Goal: Information Seeking & Learning: Find contact information

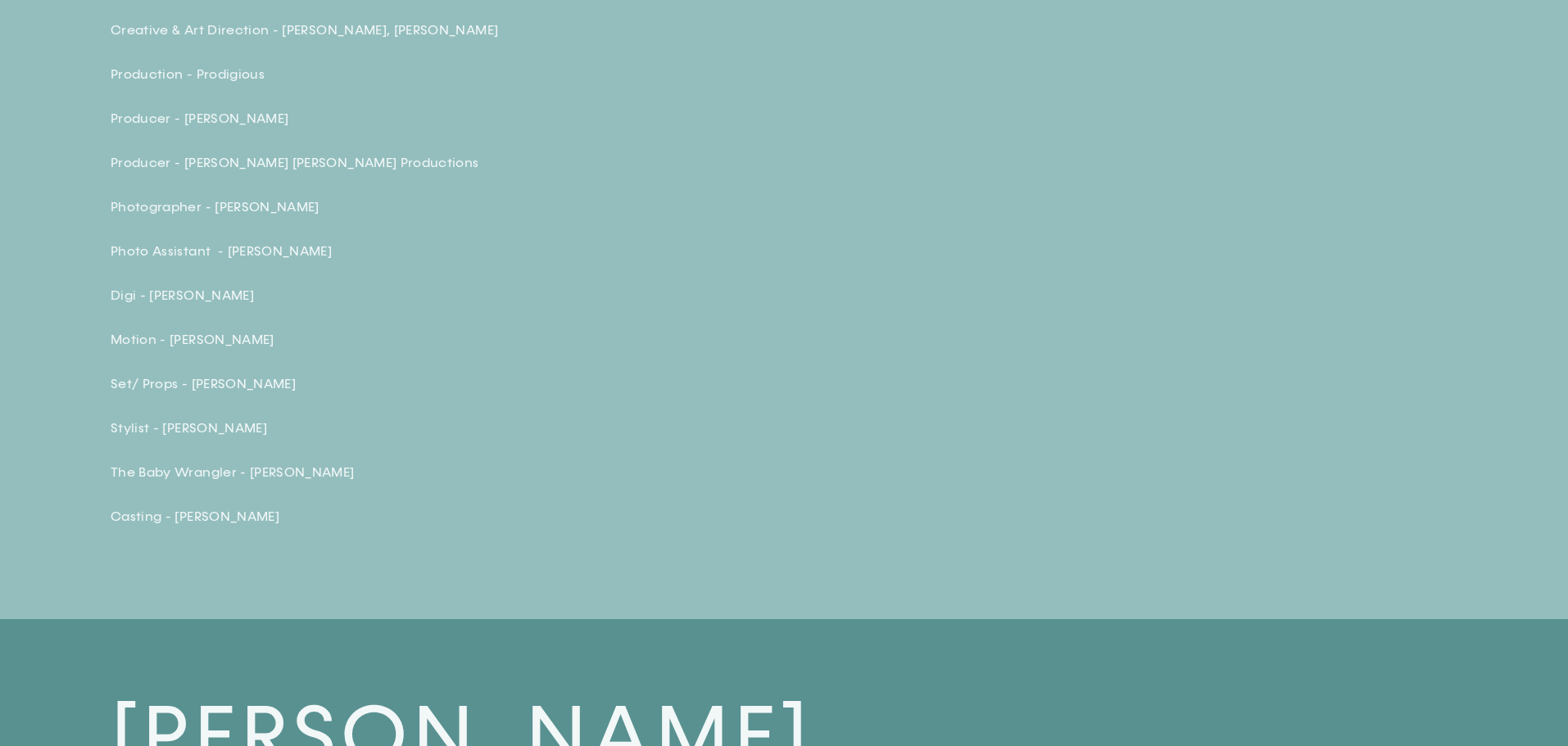
scroll to position [6144, 0]
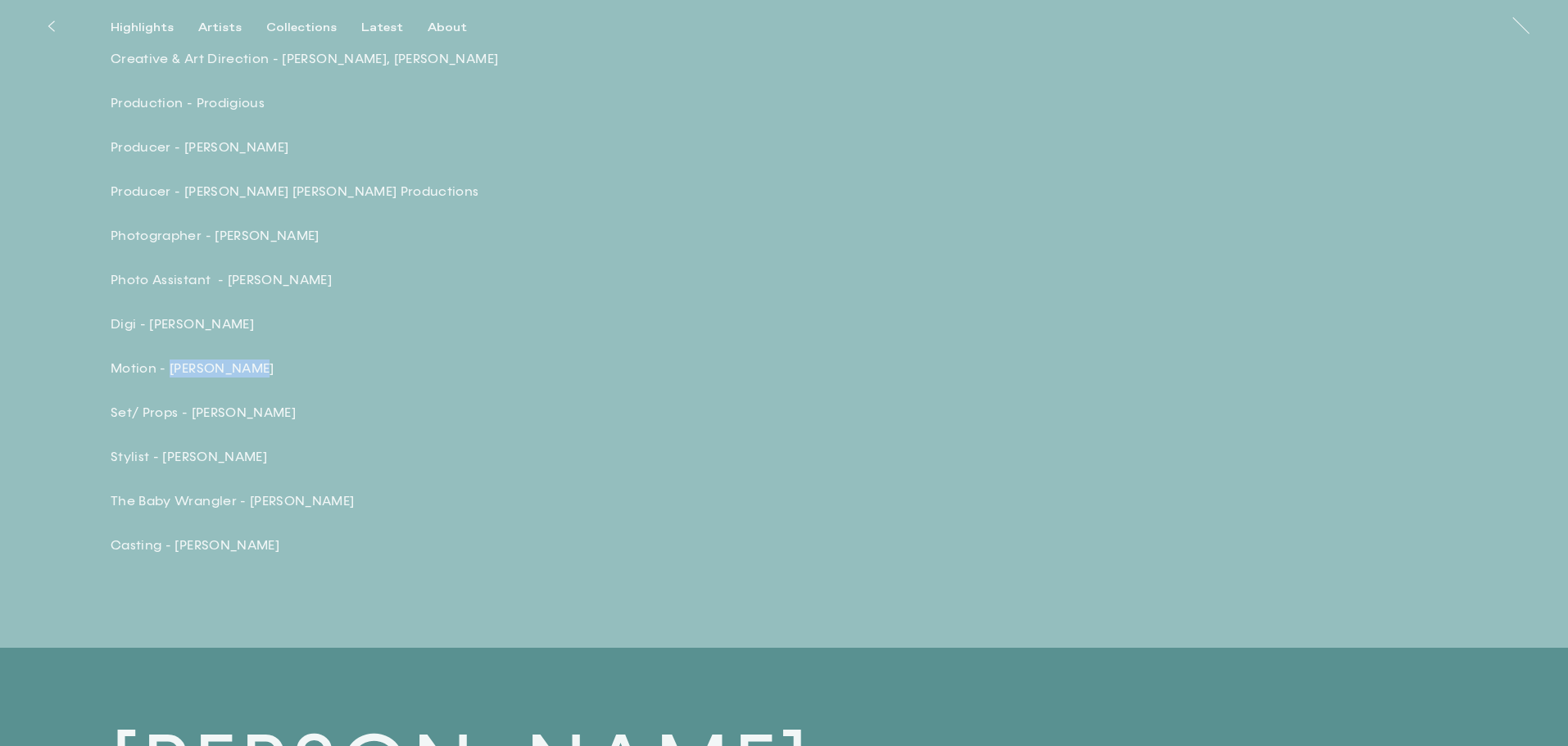
drag, startPoint x: 256, startPoint y: 386, endPoint x: 171, endPoint y: 383, distance: 85.1
click at [171, 377] on p "Motion - Stephen Pook" at bounding box center [397, 368] width 573 height 18
copy p "Stephen Pook"
drag, startPoint x: 270, startPoint y: 553, endPoint x: 173, endPoint y: 548, distance: 97.1
click at [173, 548] on div "Credits: Agency PG ONE Creative & Art Direction - Rob Burleigh, Megan Diamond P…" at bounding box center [397, 258] width 573 height 593
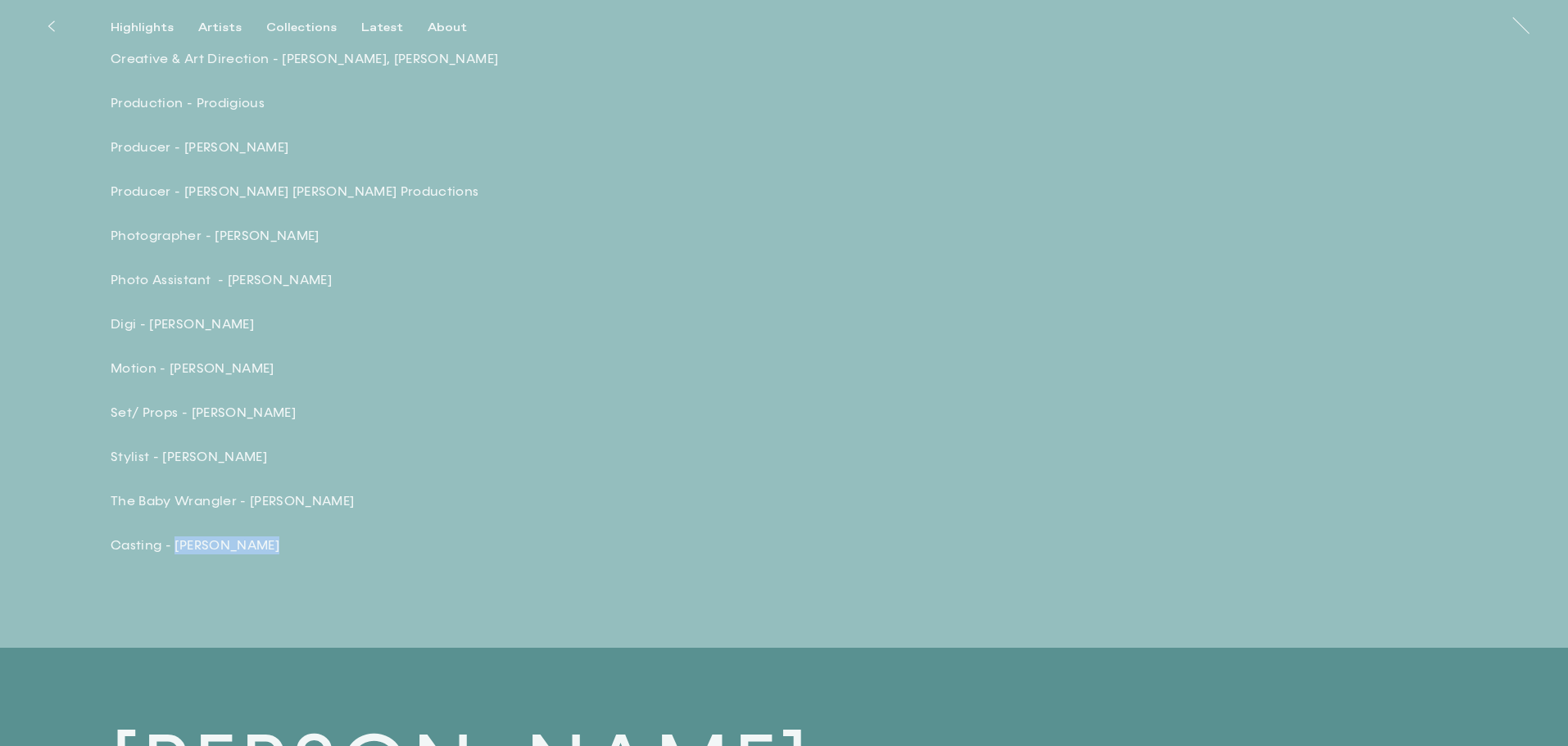
copy p "Tracie Hunter"
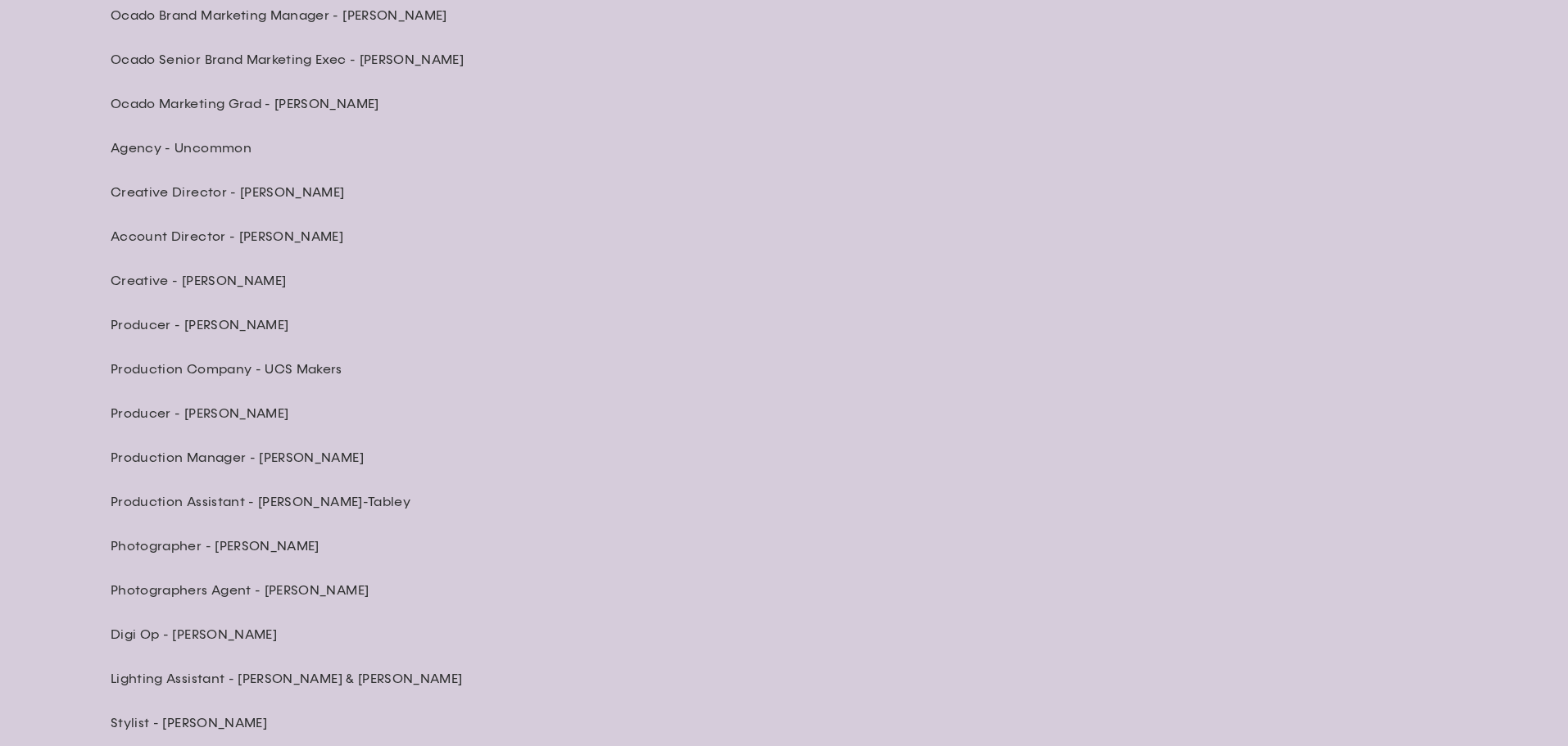
scroll to position [5735, 0]
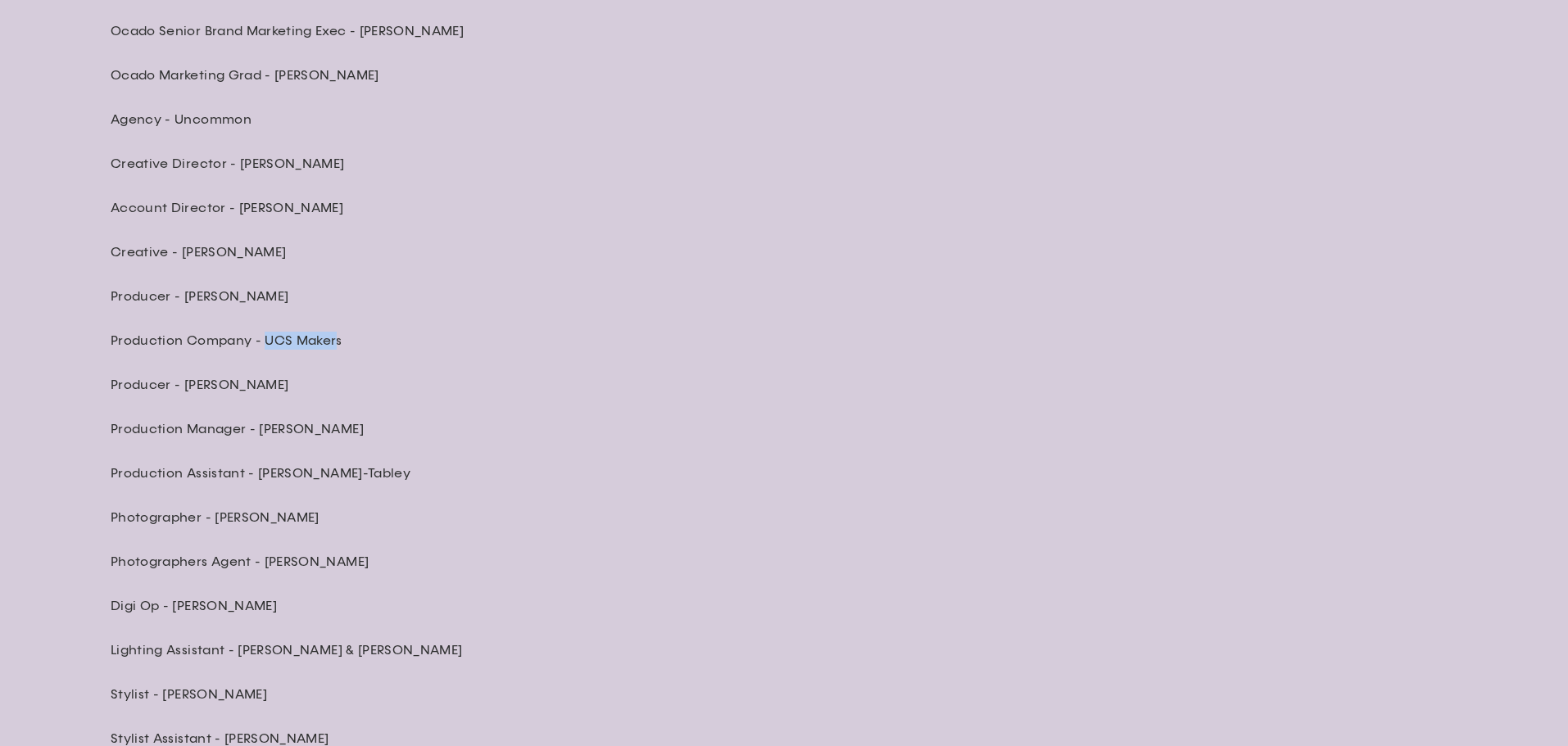
drag, startPoint x: 336, startPoint y: 339, endPoint x: 267, endPoint y: 344, distance: 69.2
click at [267, 344] on p "Production Company - UCS Makers" at bounding box center [397, 341] width 573 height 18
click at [346, 341] on p "Production Company - UCS Makers" at bounding box center [397, 341] width 573 height 18
drag, startPoint x: 304, startPoint y: 345, endPoint x: 261, endPoint y: 334, distance: 44.4
click at [261, 334] on p "Production Company - UCS Makers" at bounding box center [397, 341] width 573 height 18
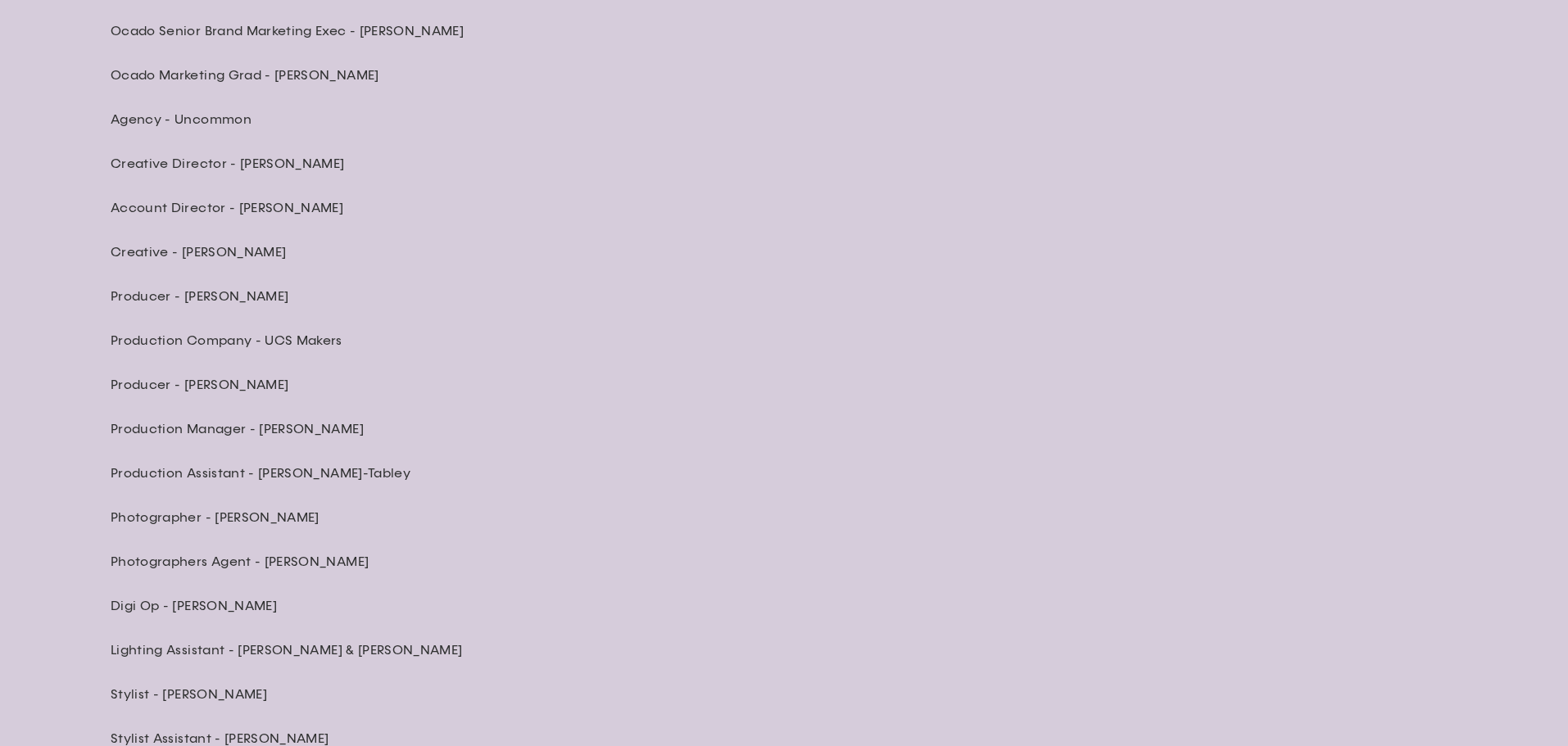
click at [420, 334] on p "Production Company - UCS Makers" at bounding box center [397, 341] width 573 height 18
drag, startPoint x: 340, startPoint y: 337, endPoint x: 265, endPoint y: 334, distance: 75.1
click at [265, 334] on p "Production Company - UCS Makers" at bounding box center [397, 341] width 573 height 18
copy p "UCS Makers"
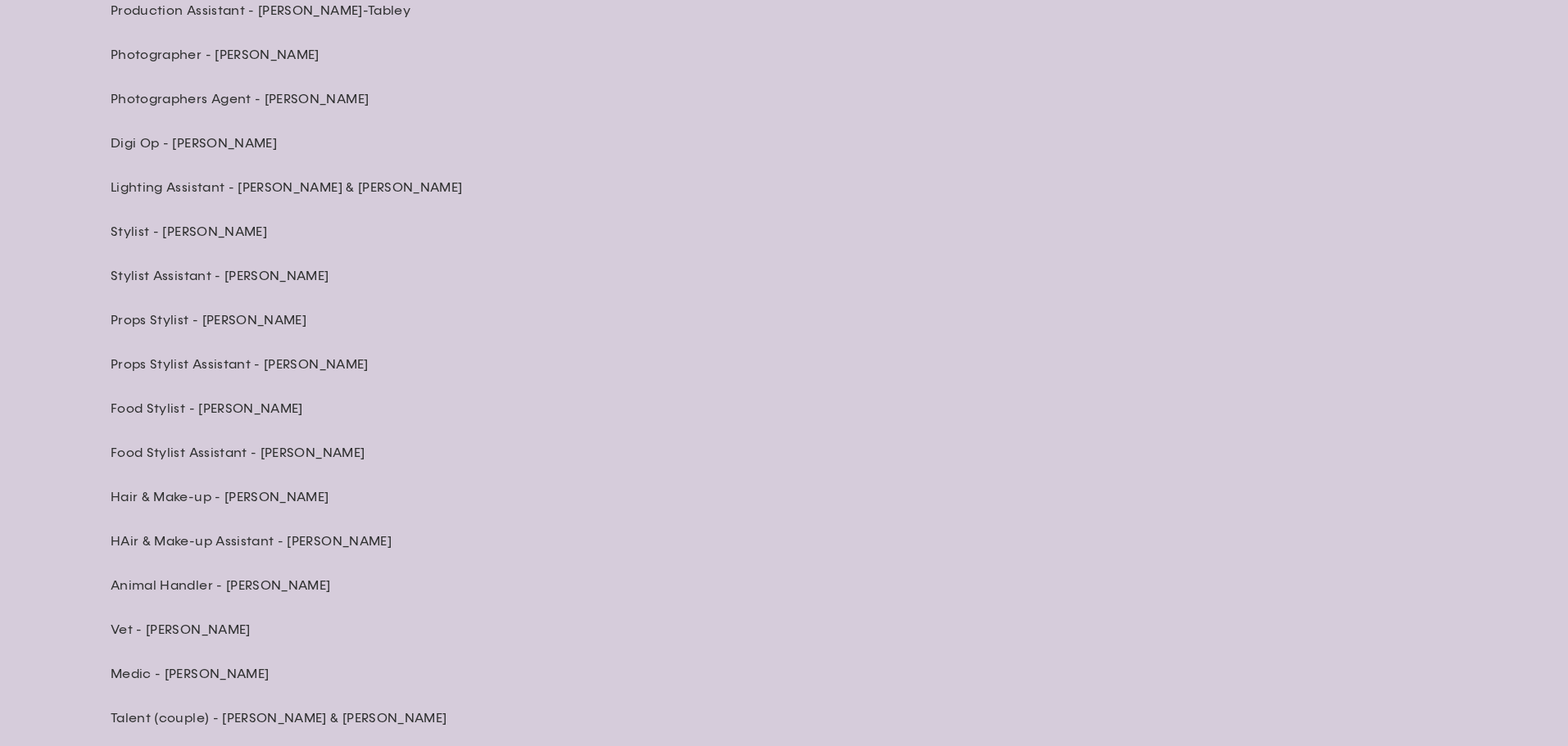
scroll to position [6226, 0]
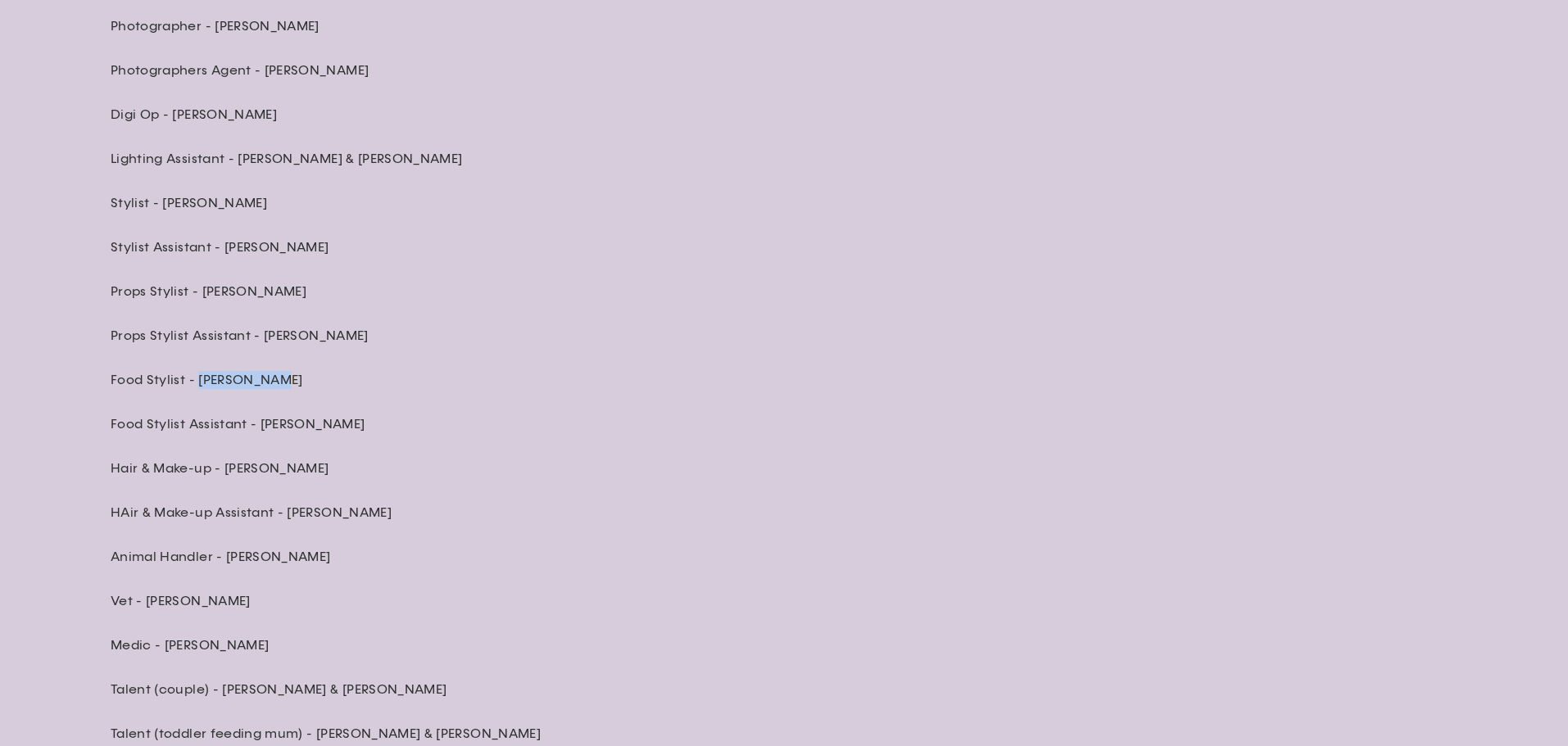
drag, startPoint x: 263, startPoint y: 378, endPoint x: 195, endPoint y: 382, distance: 68.1
click at [195, 382] on p "Food Stylist - Kitty Coles" at bounding box center [397, 380] width 573 height 18
copy p "Kitty Coles"
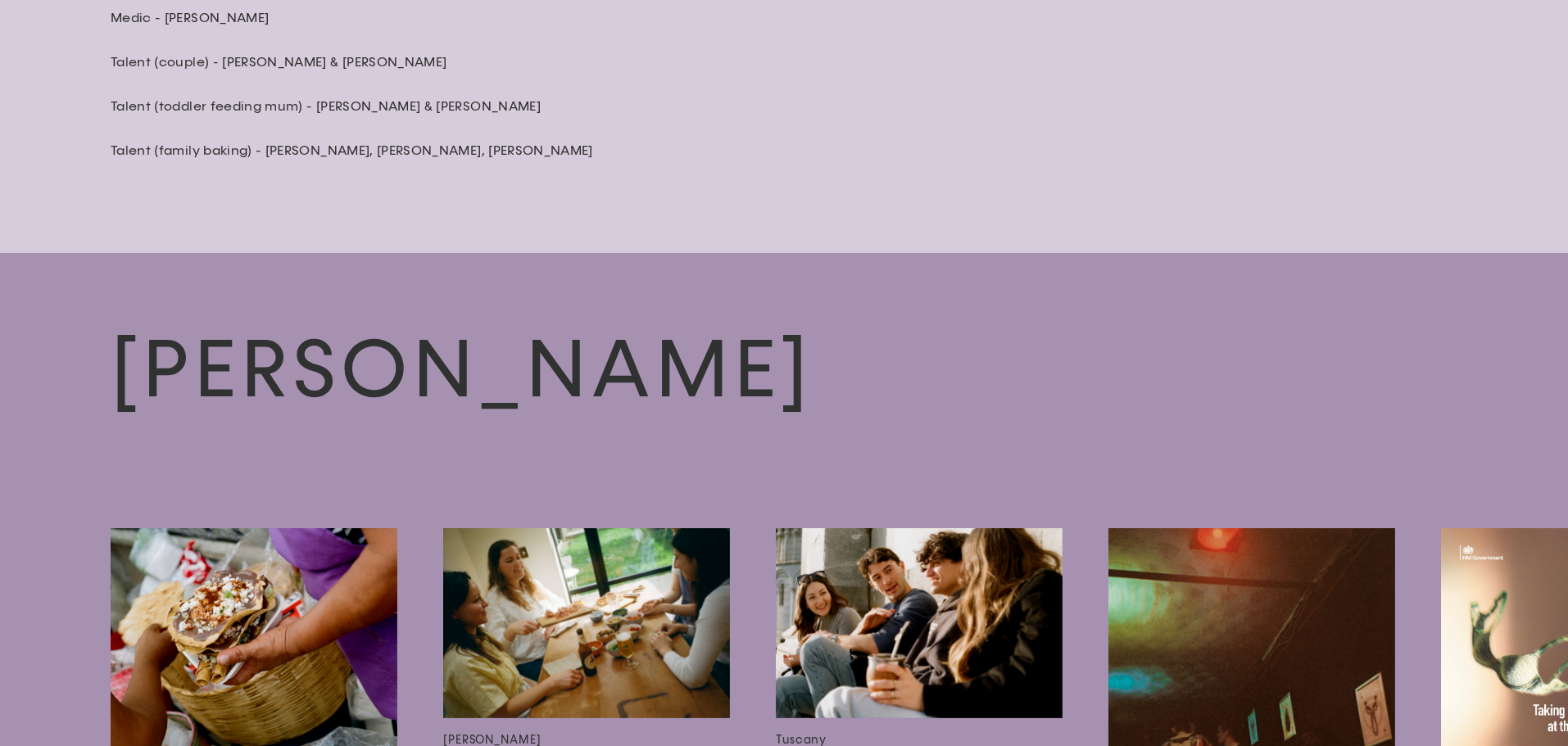
scroll to position [6882, 0]
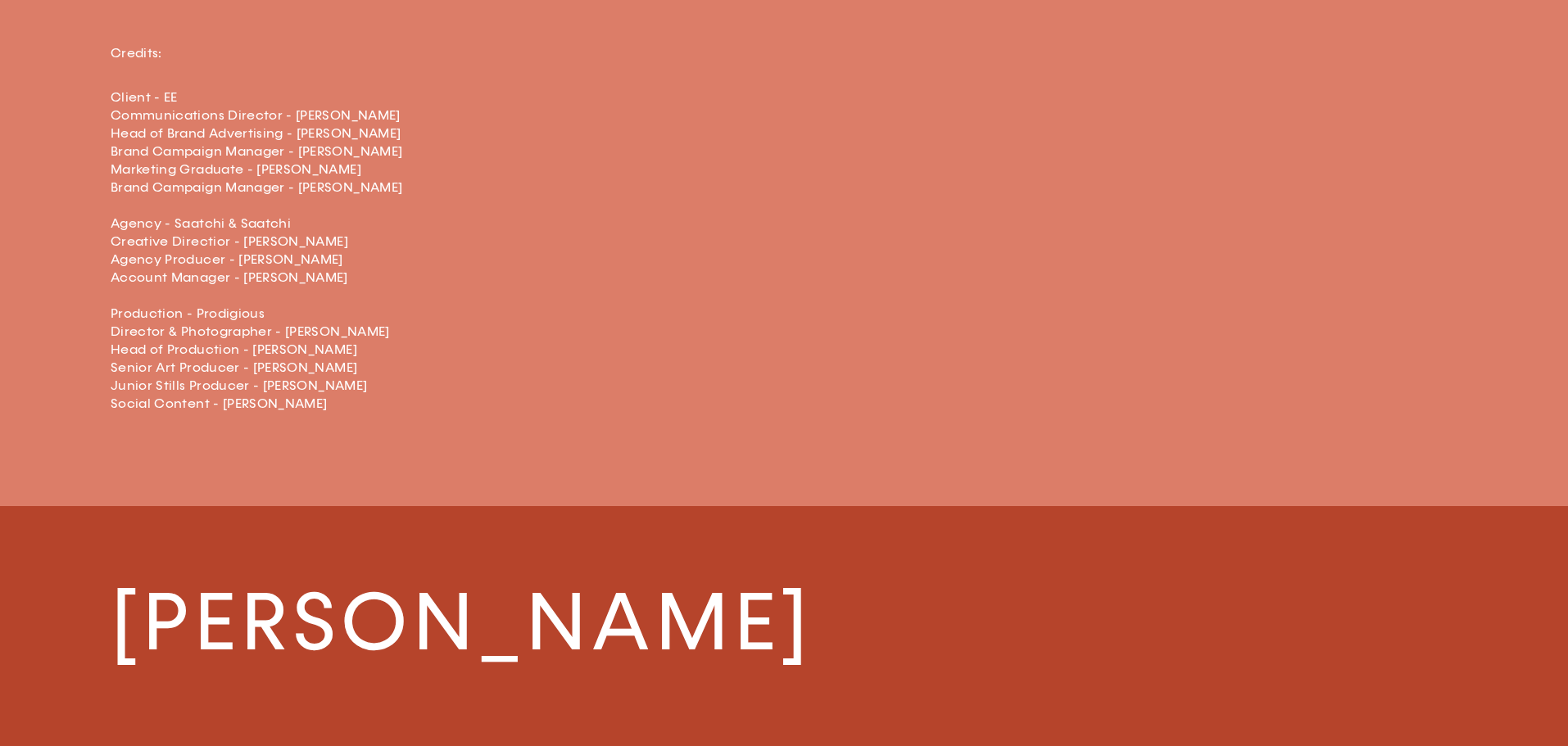
scroll to position [3687, 0]
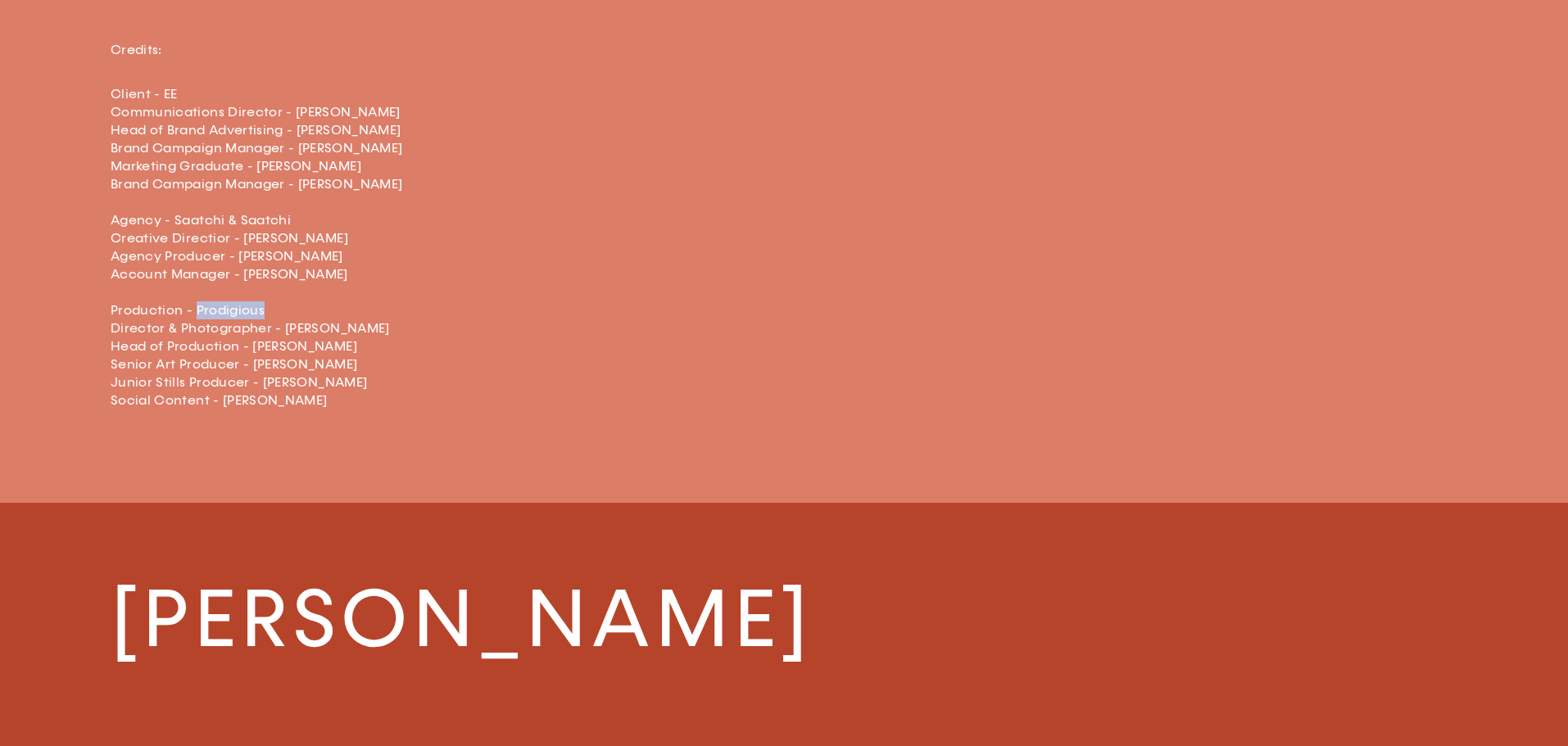
drag, startPoint x: 265, startPoint y: 311, endPoint x: 193, endPoint y: 313, distance: 72.0
click at [193, 313] on p "Client - EE Communications Director - [PERSON_NAME] Head of Brand Advertising -…" at bounding box center [397, 247] width 573 height 324
copy p "Prodigious"
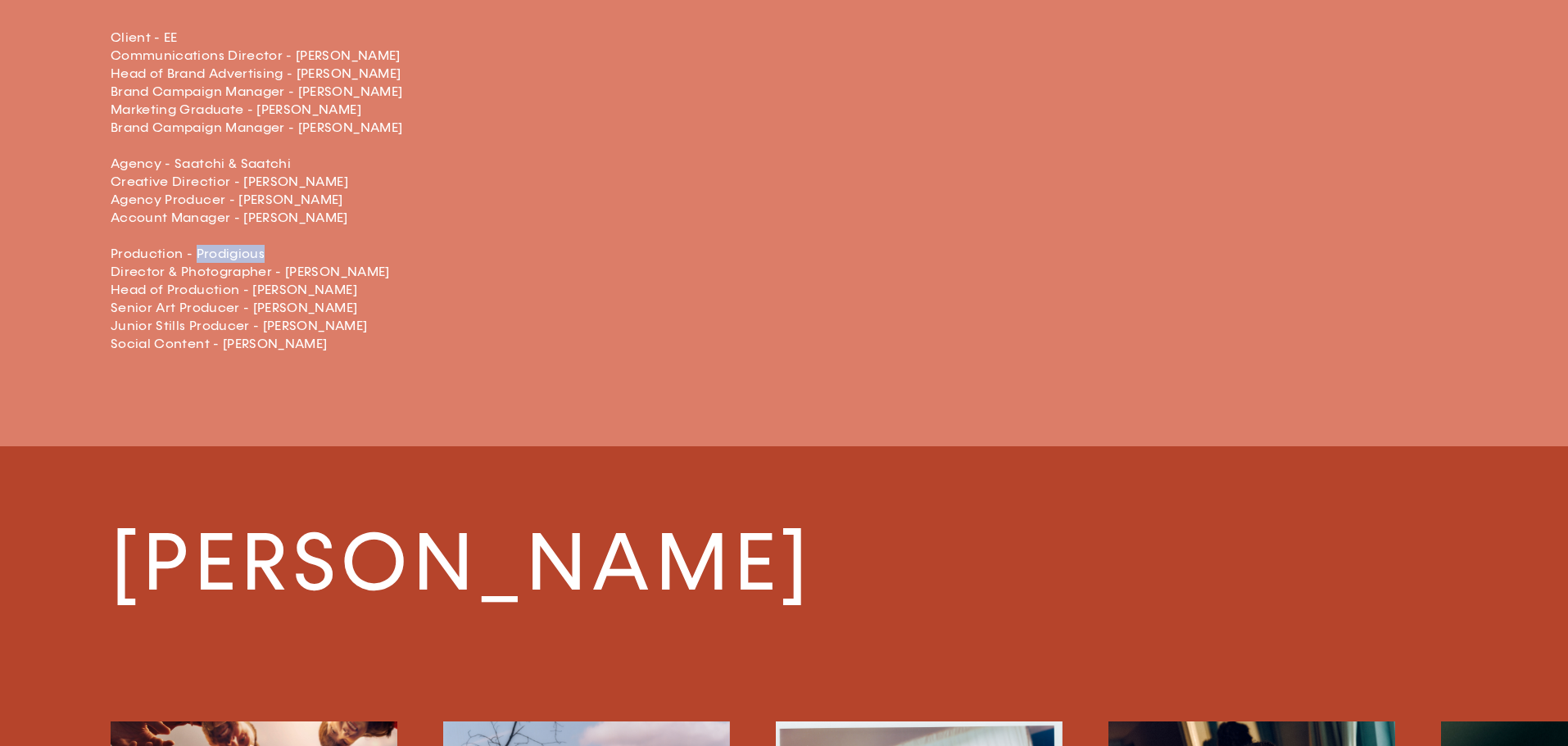
scroll to position [3768, 0]
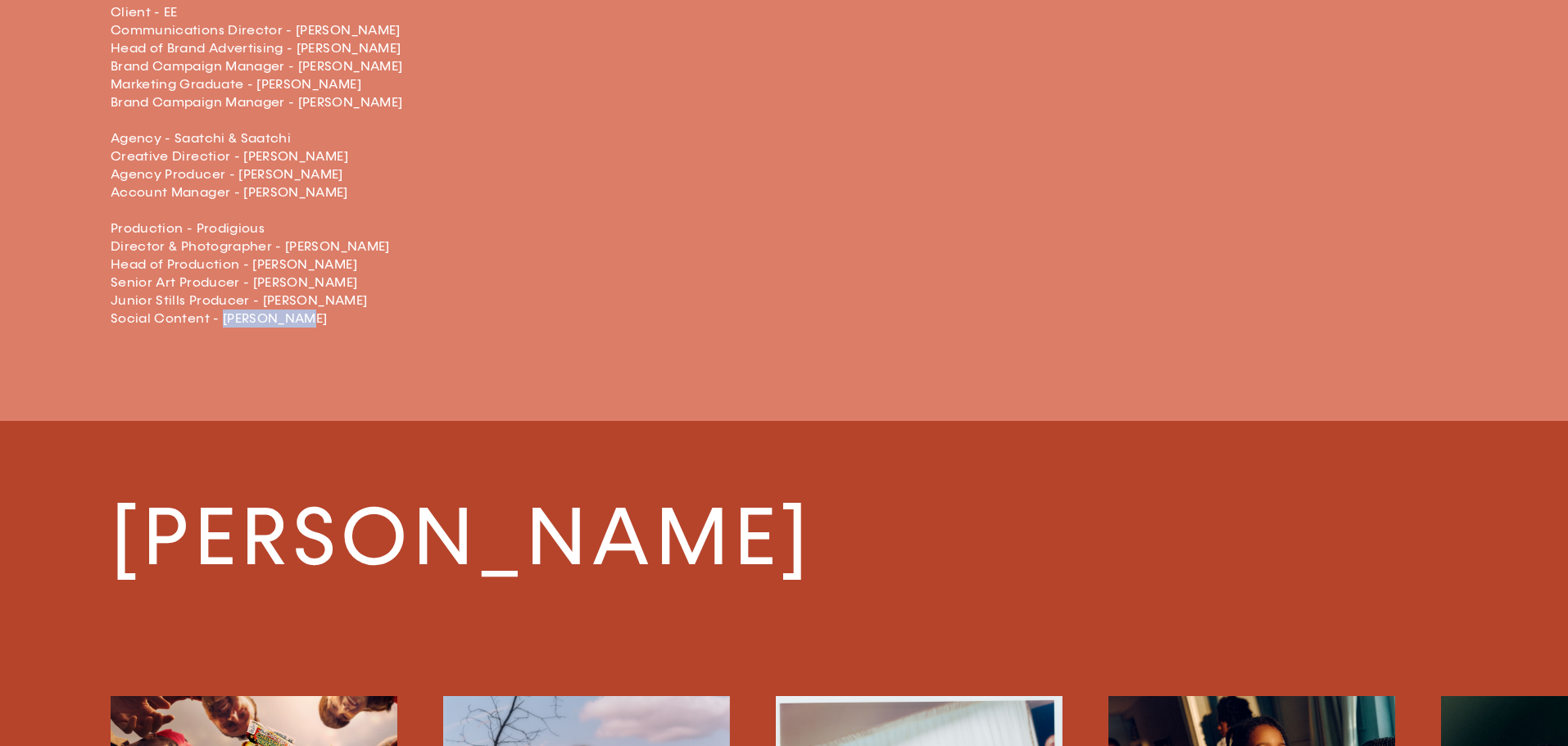
drag, startPoint x: 301, startPoint y: 318, endPoint x: 223, endPoint y: 325, distance: 78.3
click at [223, 325] on p "Client - EE Communications Director - Kelly Engstrom Head of Brand Advertising …" at bounding box center [397, 165] width 573 height 324
copy p "Julia Boehm"
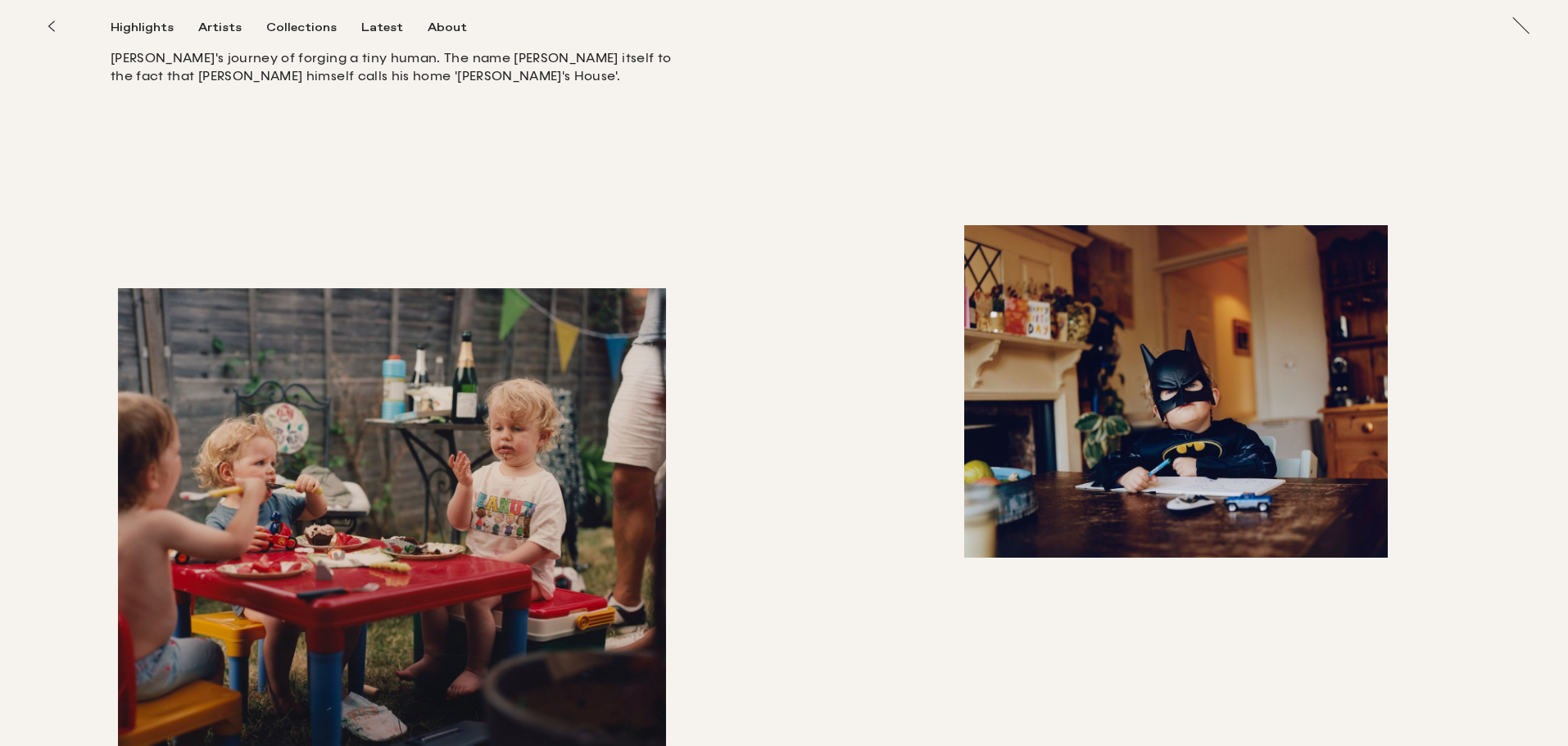
scroll to position [732, 0]
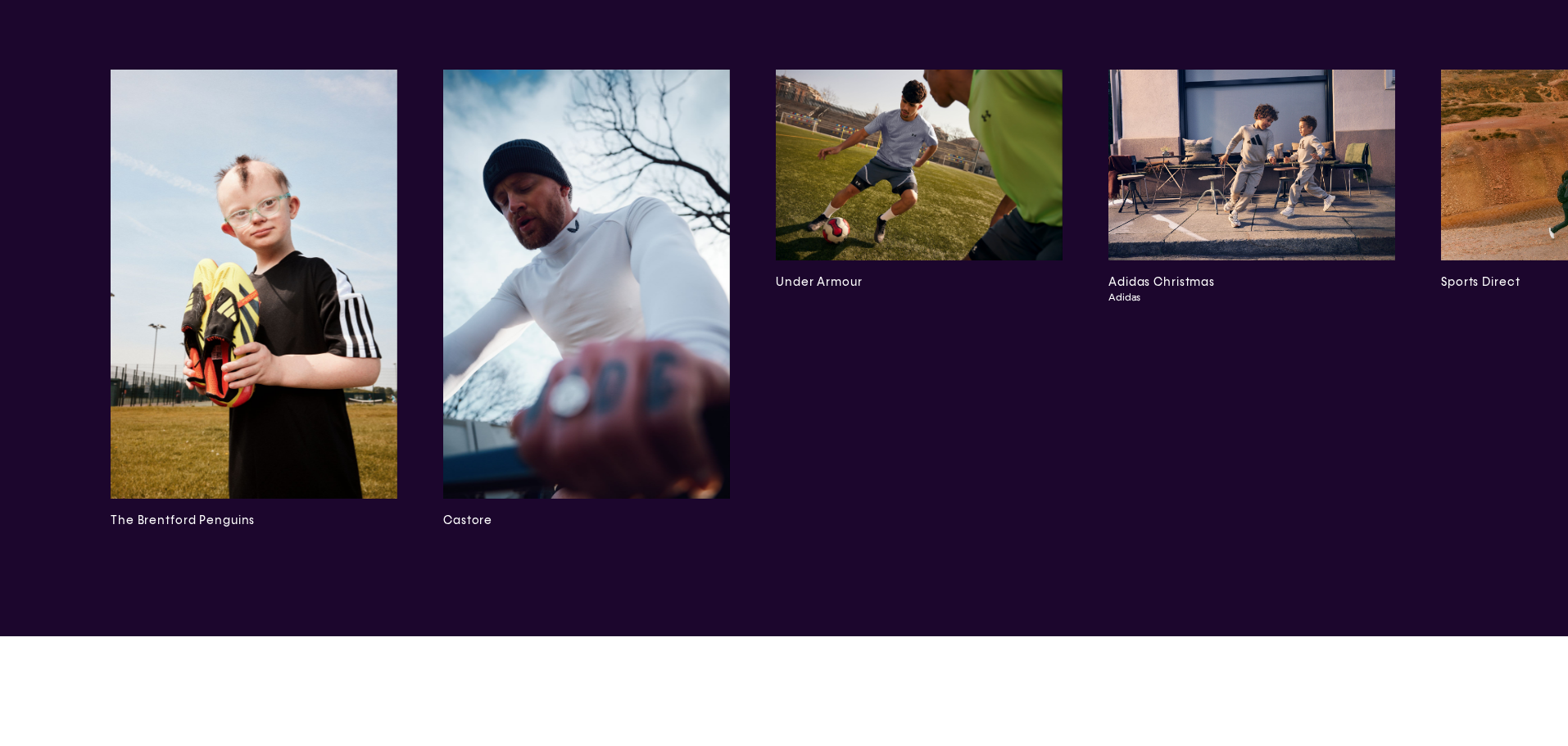
scroll to position [7072, 0]
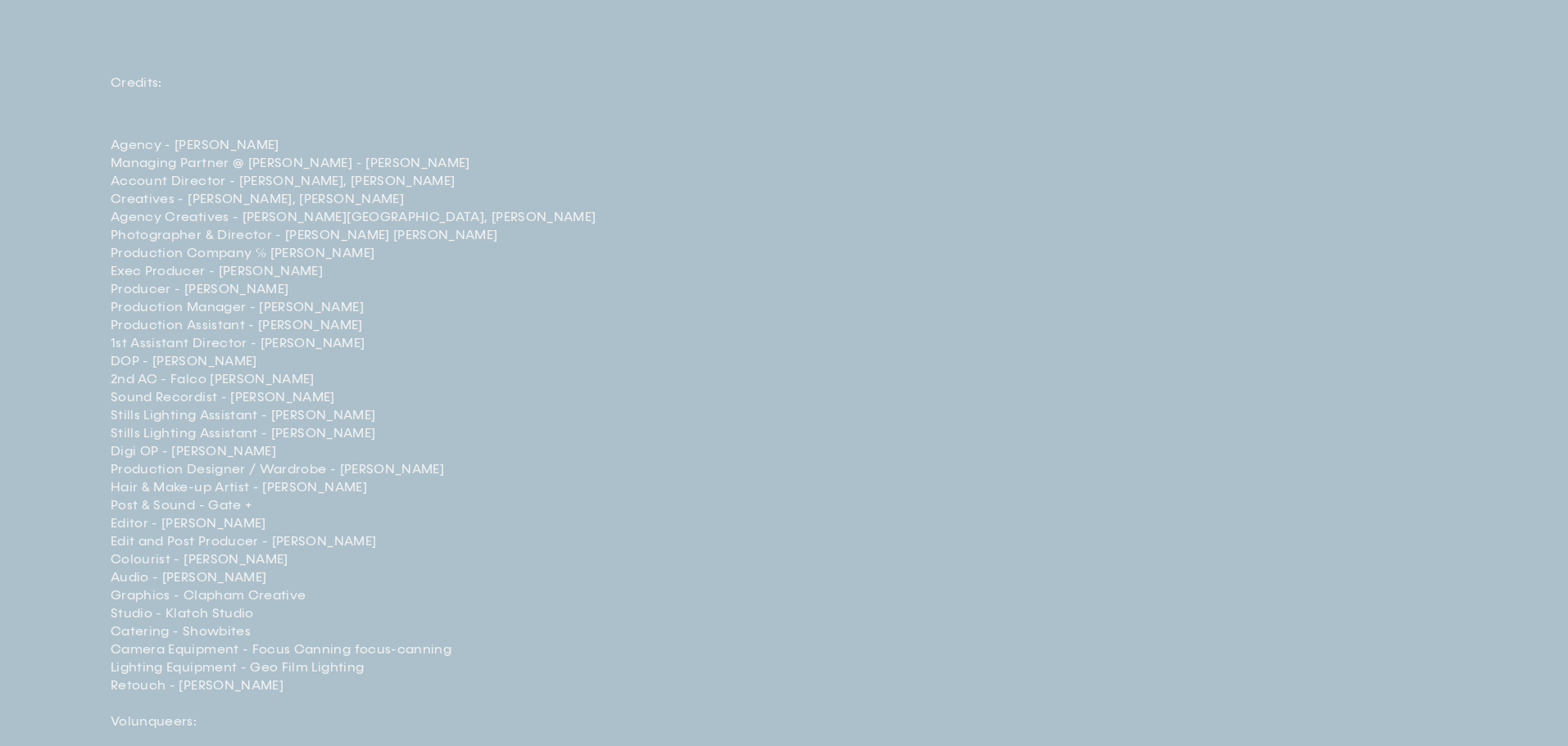
scroll to position [4997, 0]
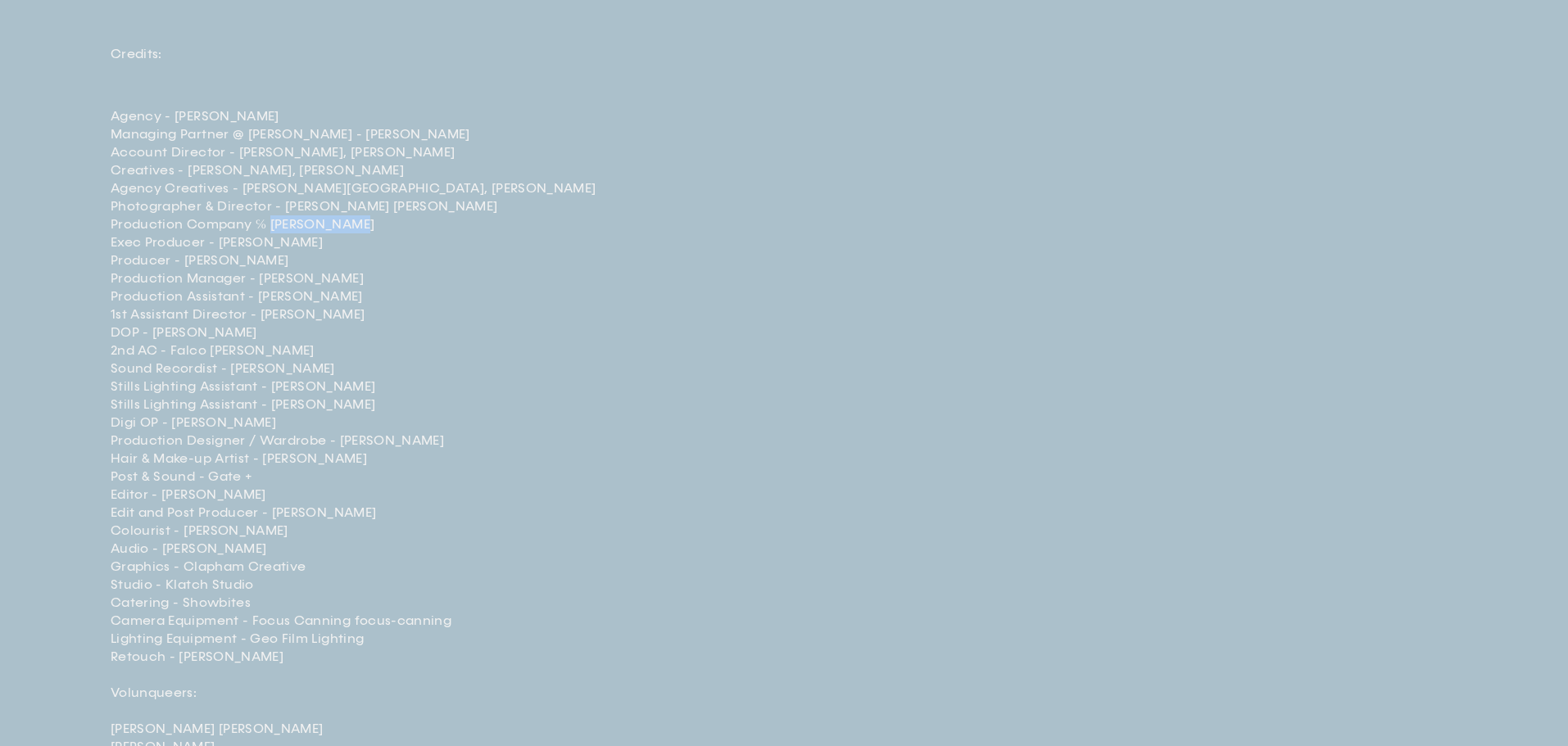
drag, startPoint x: 355, startPoint y: 292, endPoint x: 270, endPoint y: 297, distance: 85.1
click at [270, 297] on p "Agency - McCann Managing Partner @ McCann - Sarah Erickson Account Director - M…" at bounding box center [397, 485] width 573 height 757
copy p "Jason Oakley"
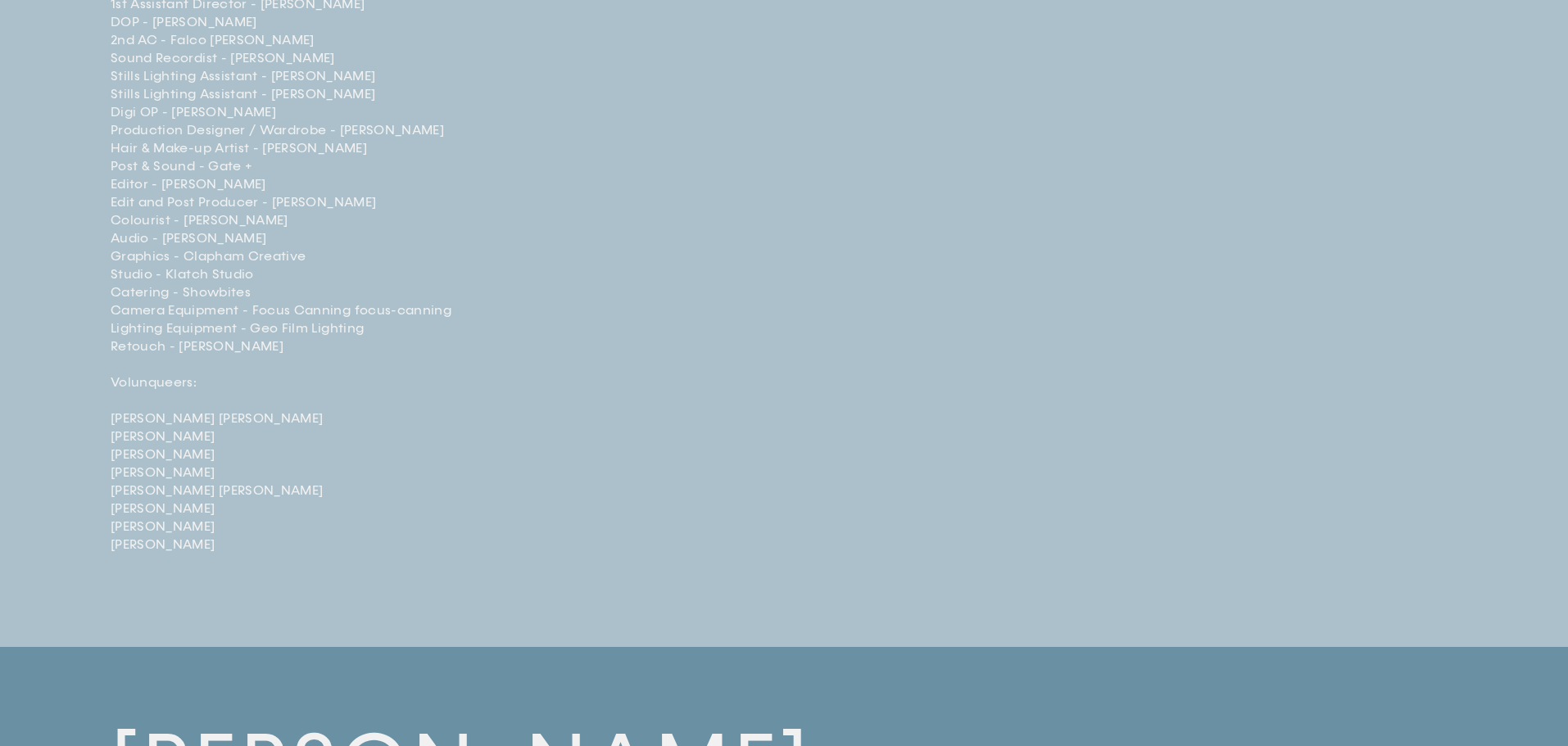
scroll to position [5407, 0]
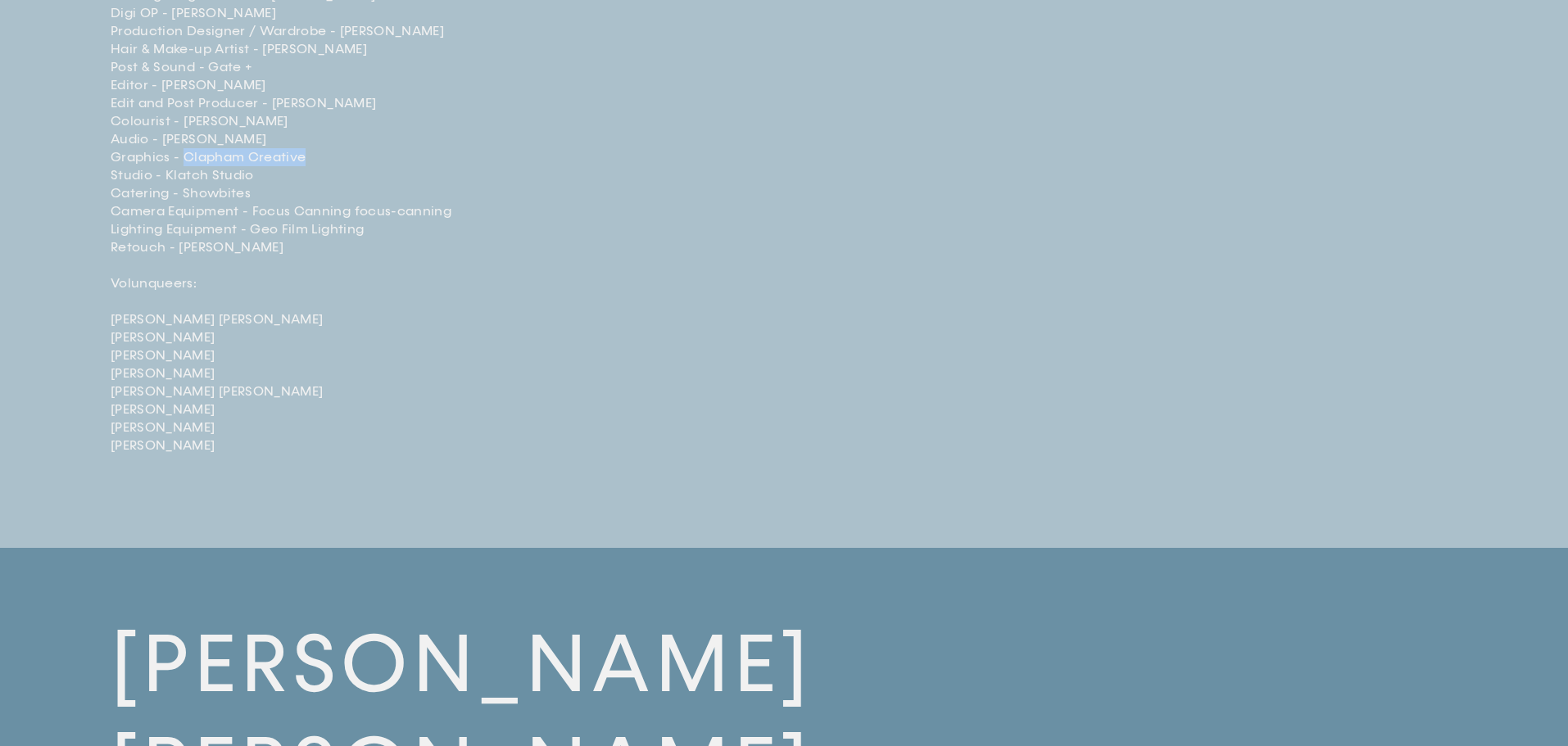
drag, startPoint x: 308, startPoint y: 222, endPoint x: 186, endPoint y: 227, distance: 122.1
click at [186, 227] on p "Agency - McCann Managing Partner @ McCann - Sarah Erickson Account Director - M…" at bounding box center [397, 76] width 573 height 757
copy p "Clapham Creative"
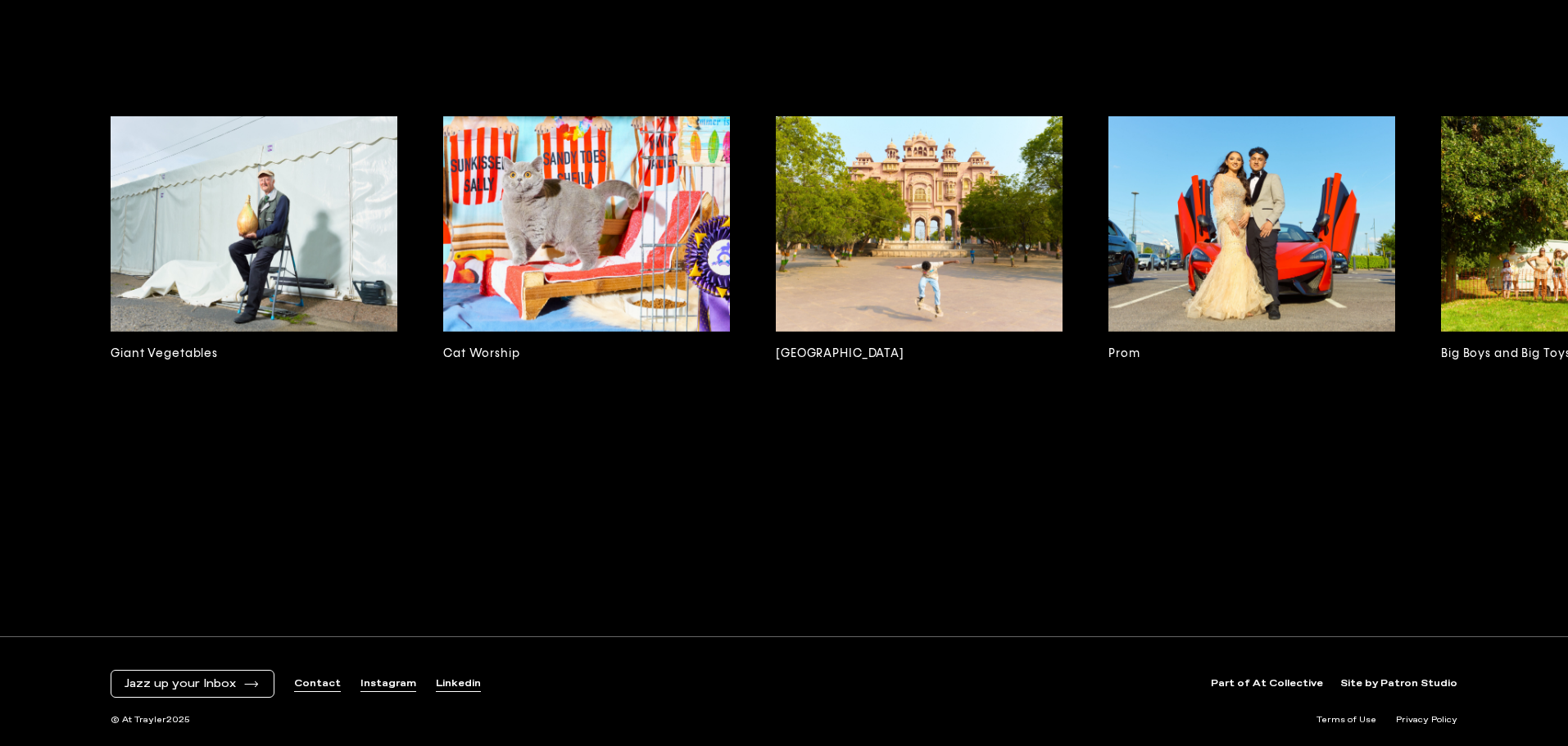
scroll to position [4828, 0]
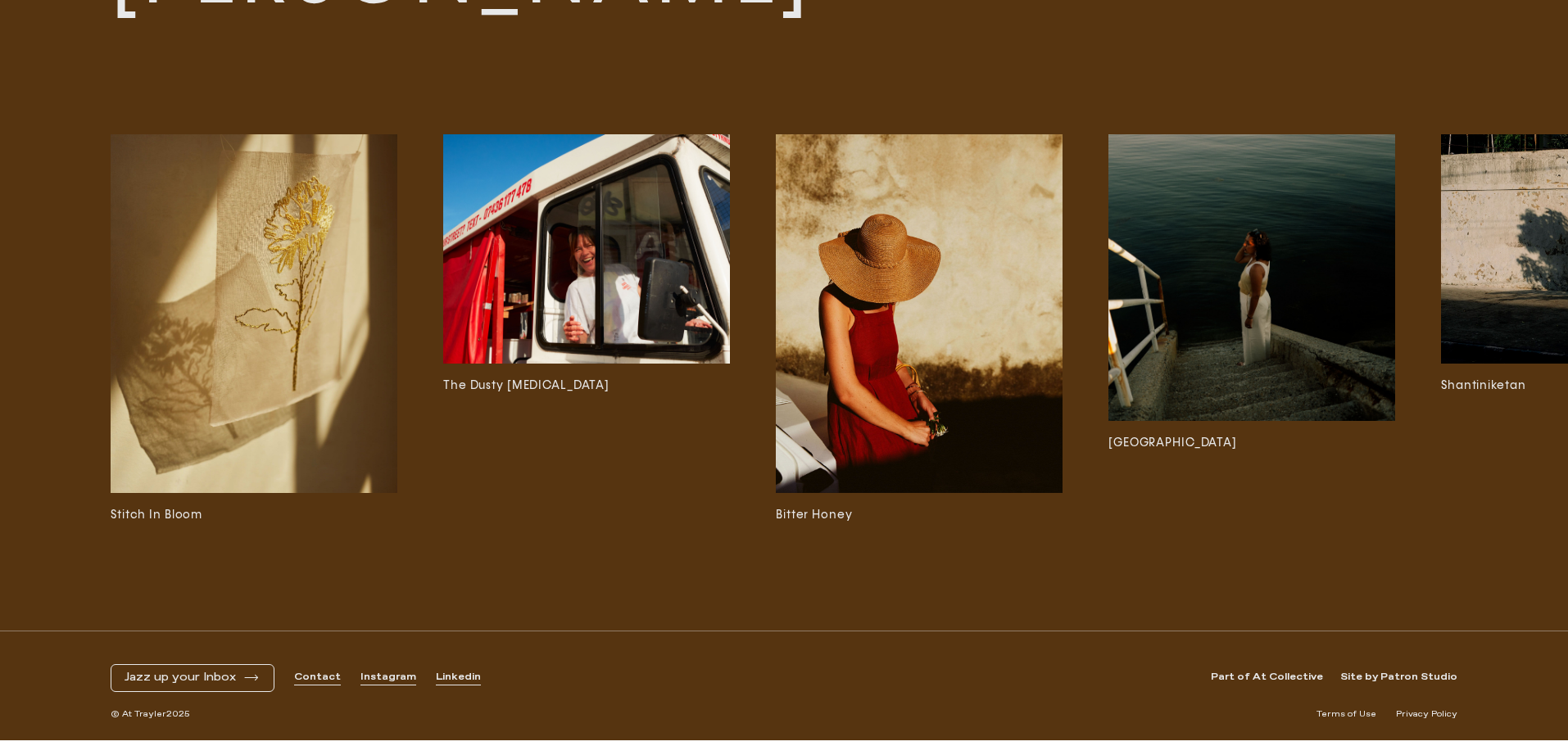
scroll to position [29041, 0]
